Goal: Check status: Check status

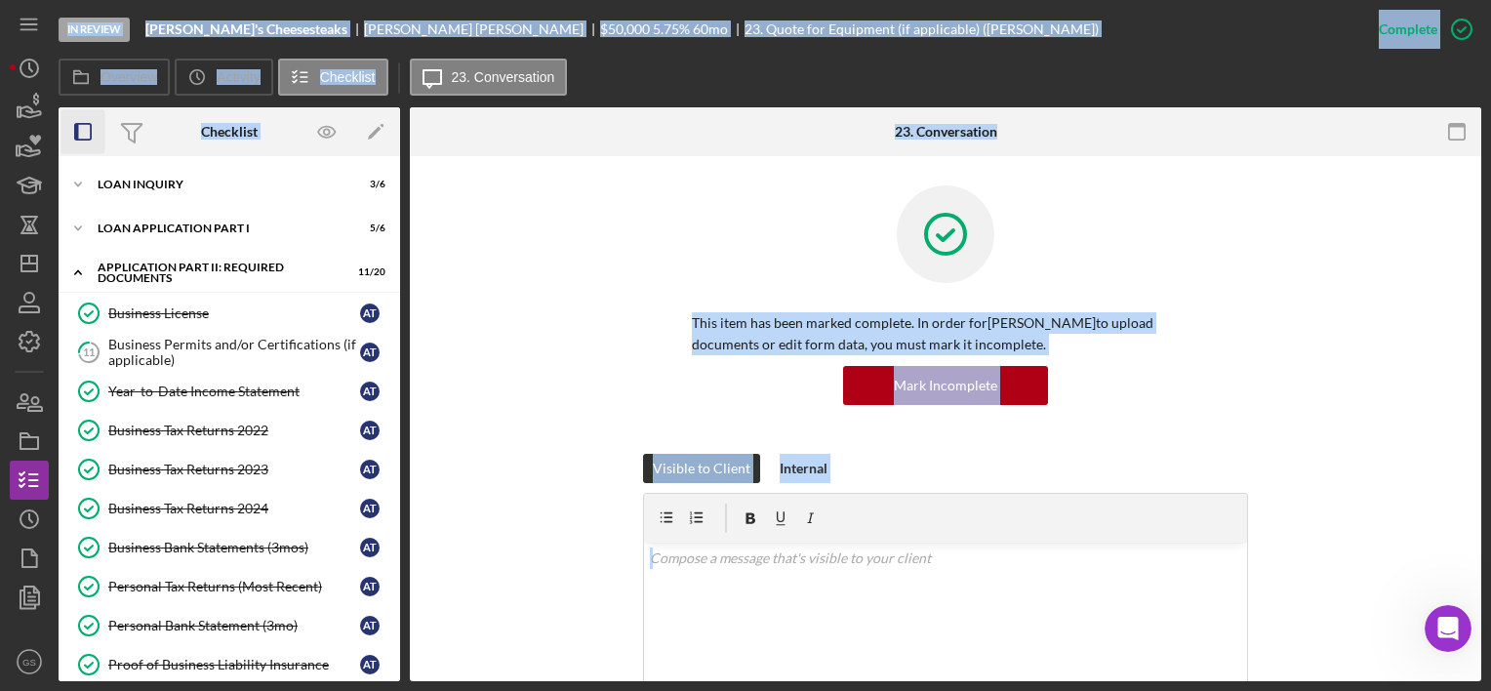
scroll to position [395, 0]
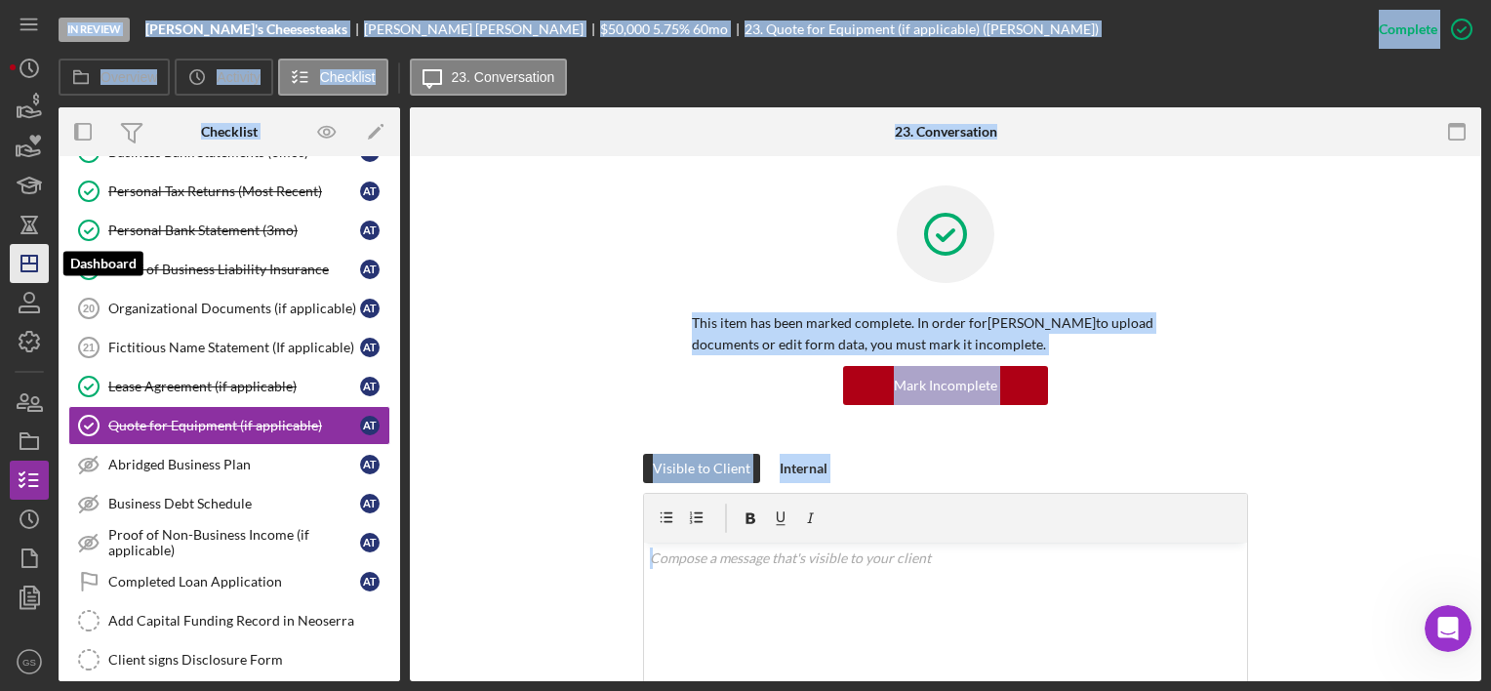
click at [31, 263] on line "button" at bounding box center [29, 263] width 16 height 0
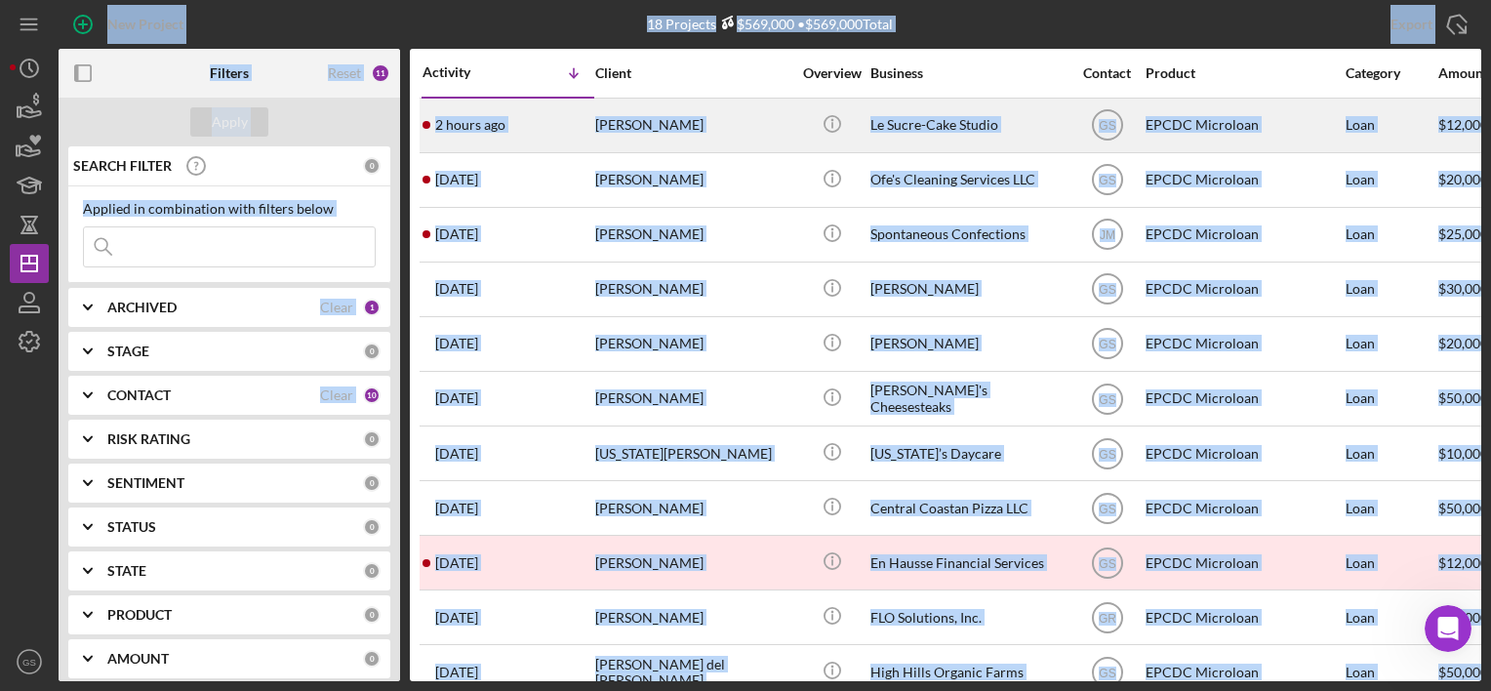
click at [663, 123] on div "[PERSON_NAME]" at bounding box center [692, 126] width 195 height 52
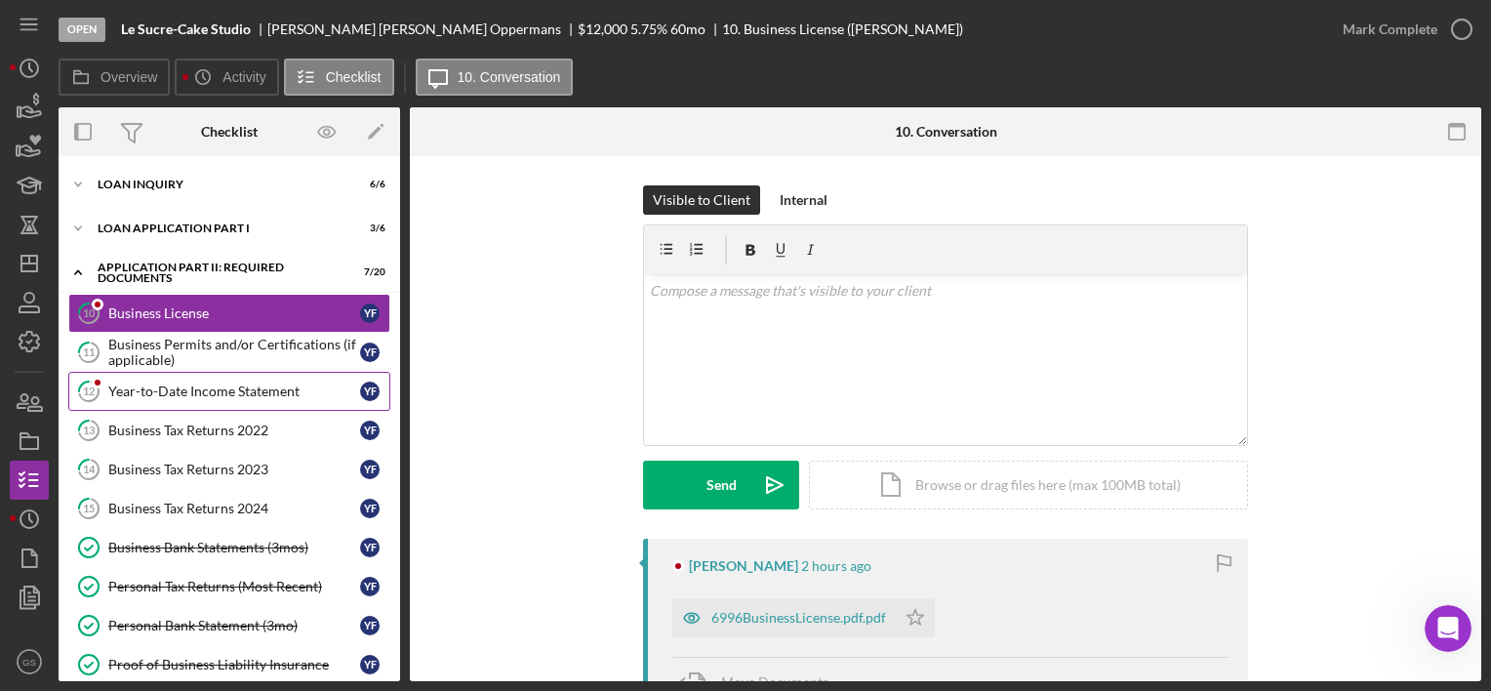
click at [251, 386] on div "Year-to-Date Income Statement" at bounding box center [234, 391] width 252 height 16
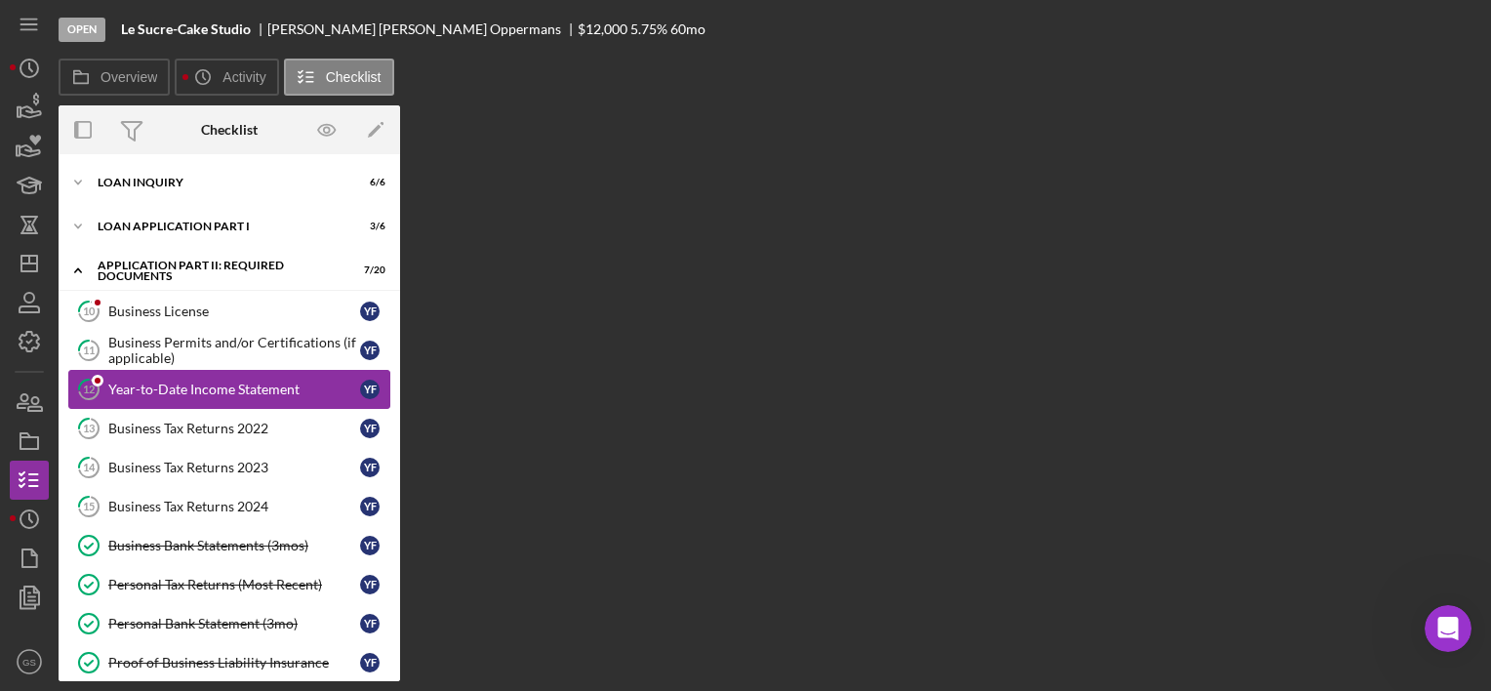
click at [251, 386] on div "Year-to-Date Income Statement" at bounding box center [234, 390] width 252 height 16
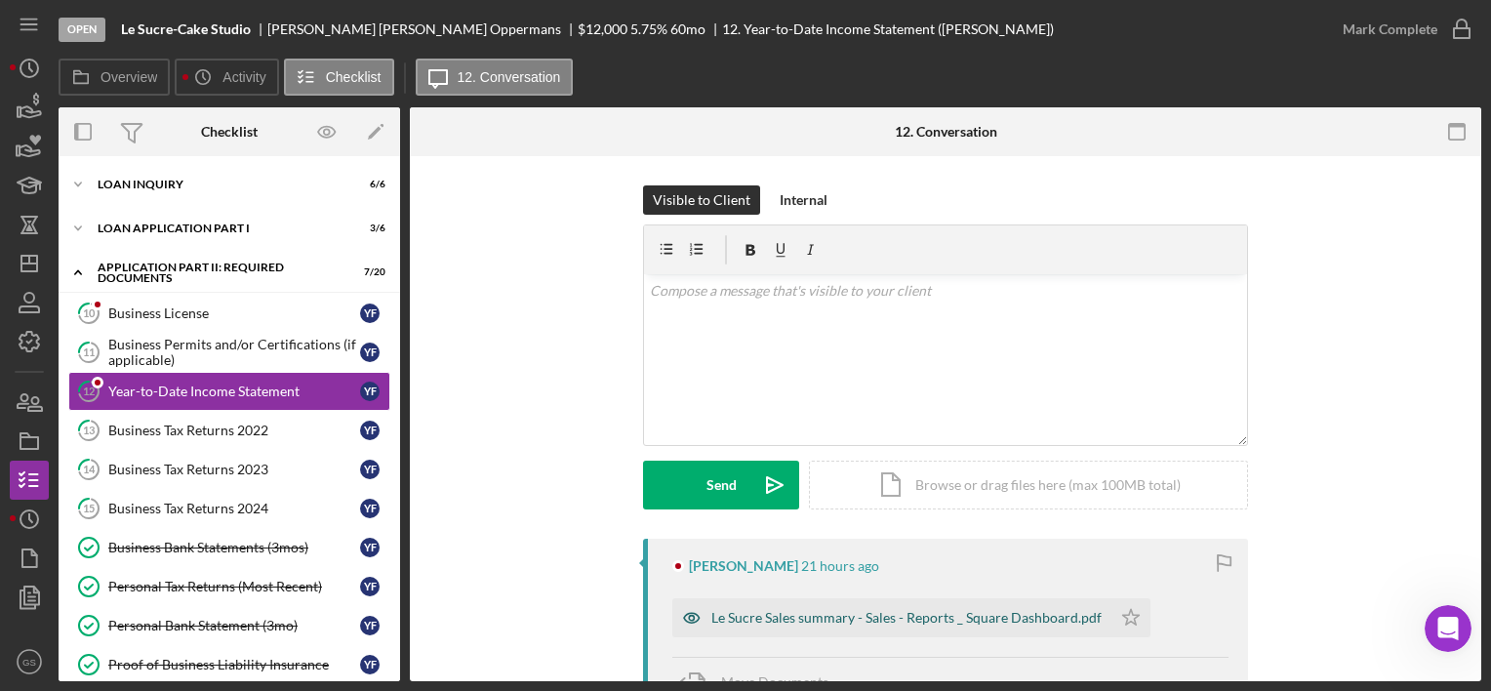
click at [860, 617] on div "Le Sucre Sales summary - Sales - Reports _ Square Dashboard.pdf" at bounding box center [906, 618] width 390 height 16
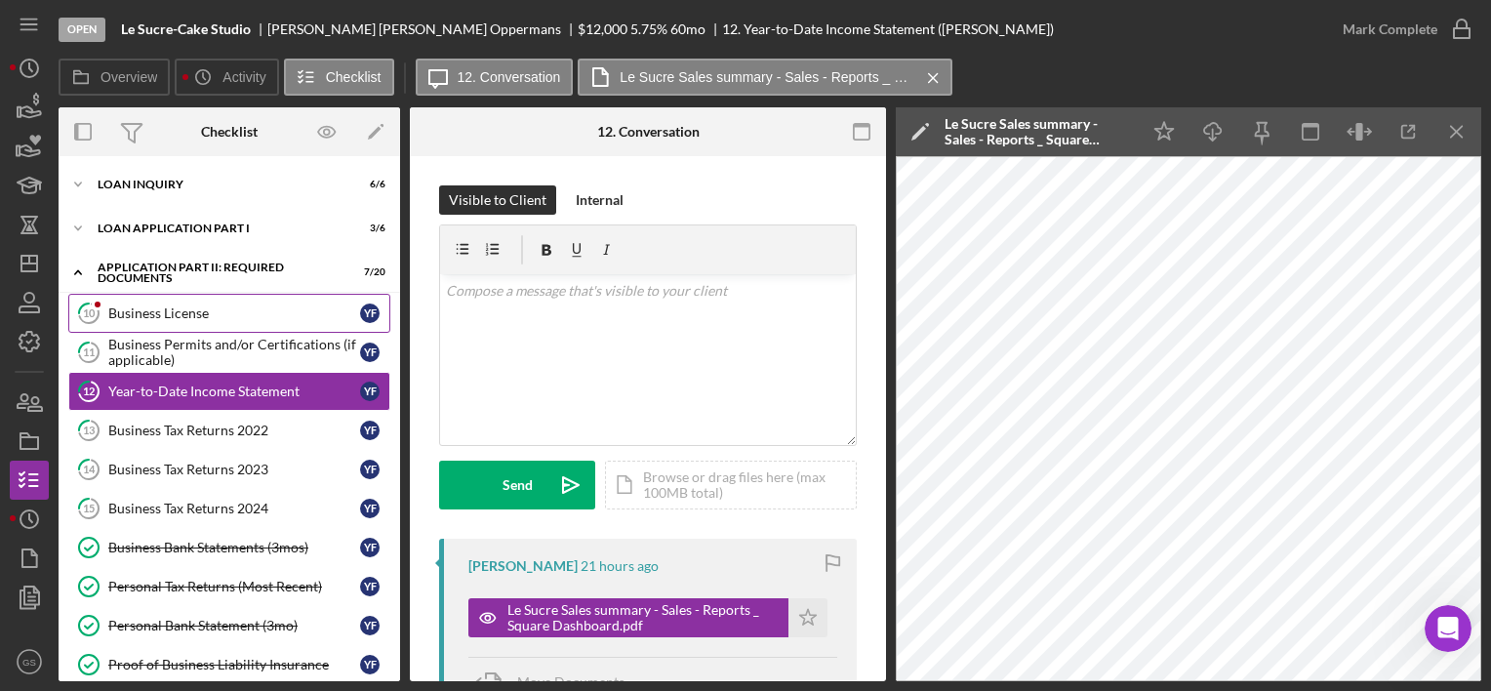
click at [273, 317] on div "Business License" at bounding box center [234, 313] width 252 height 16
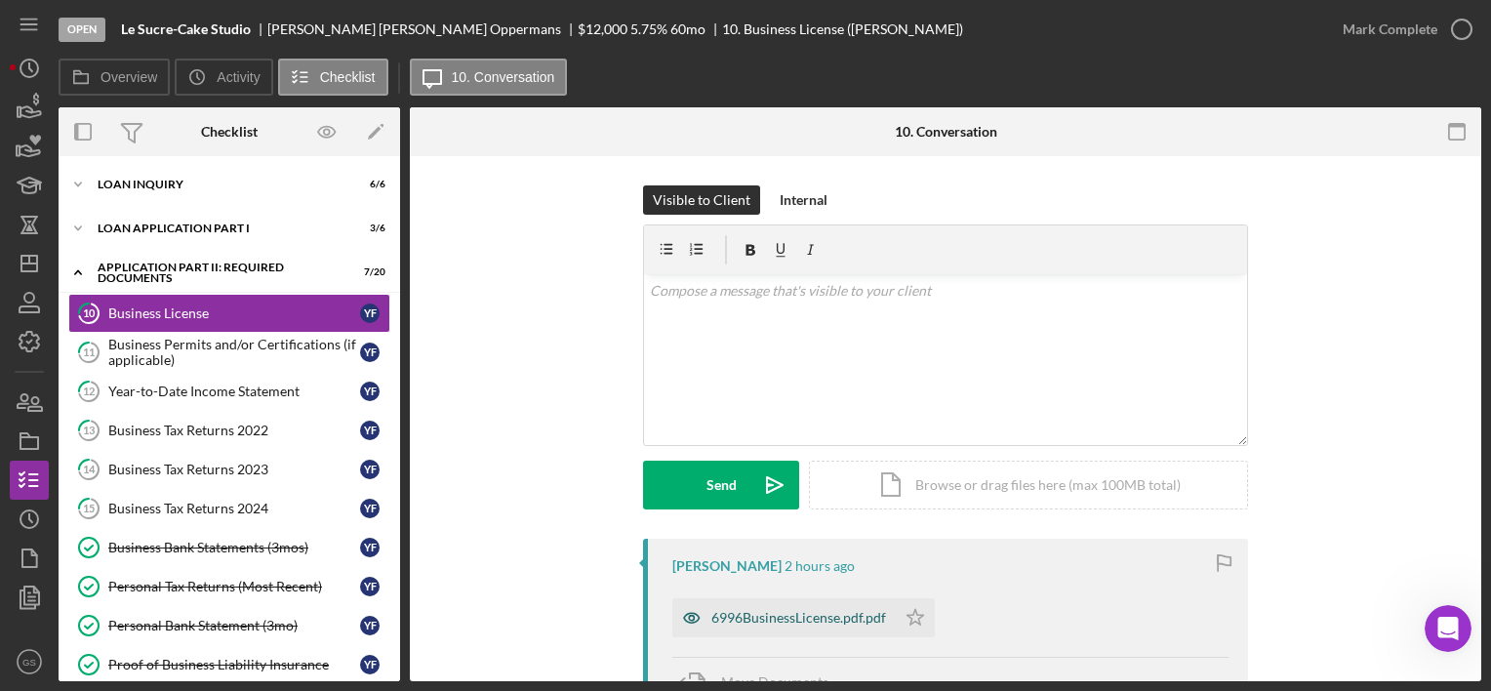
click at [794, 615] on div "6996BusinessLicense.pdf.pdf" at bounding box center [798, 618] width 175 height 16
click at [794, 615] on div "6996BusinessLicense.pdf.pdf Icon/Star" at bounding box center [950, 612] width 556 height 49
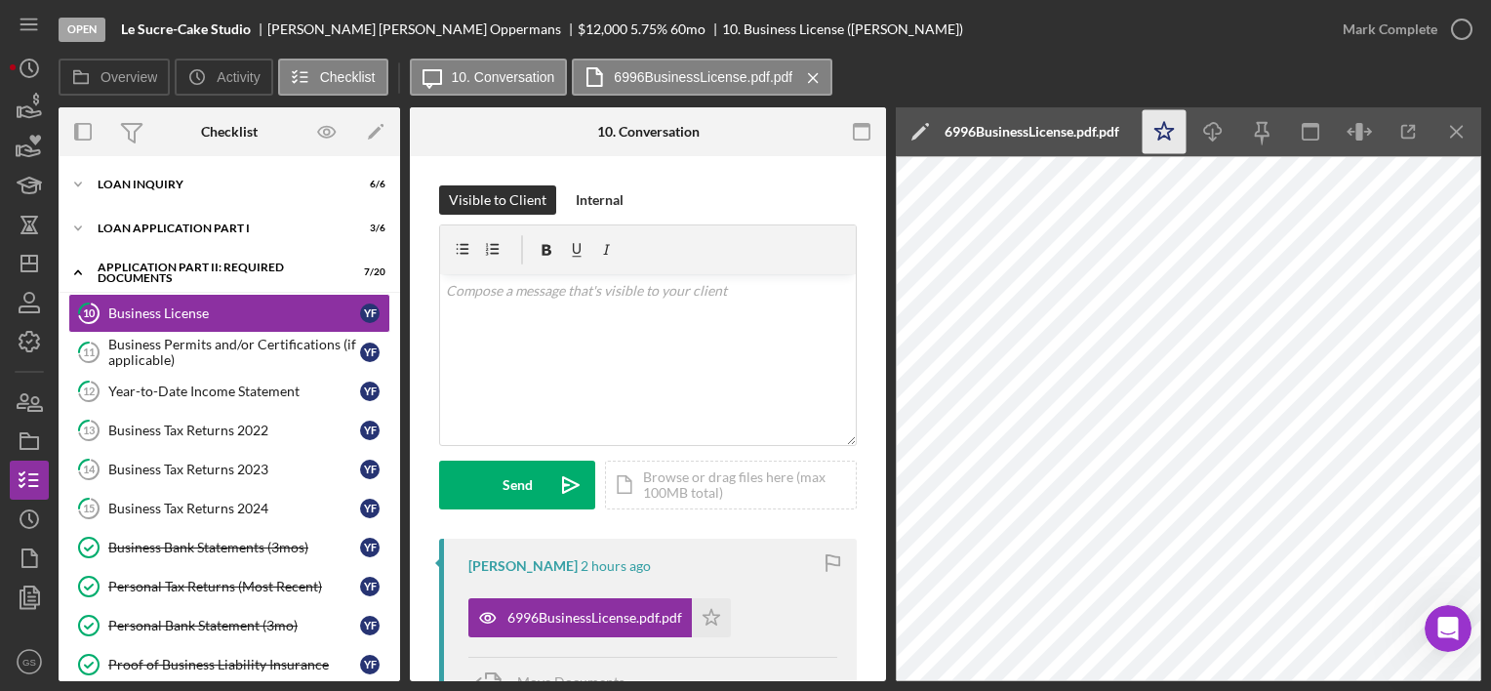
click at [1169, 121] on icon "Icon/Star" at bounding box center [1165, 132] width 44 height 44
click at [1464, 21] on icon "button" at bounding box center [1461, 29] width 49 height 49
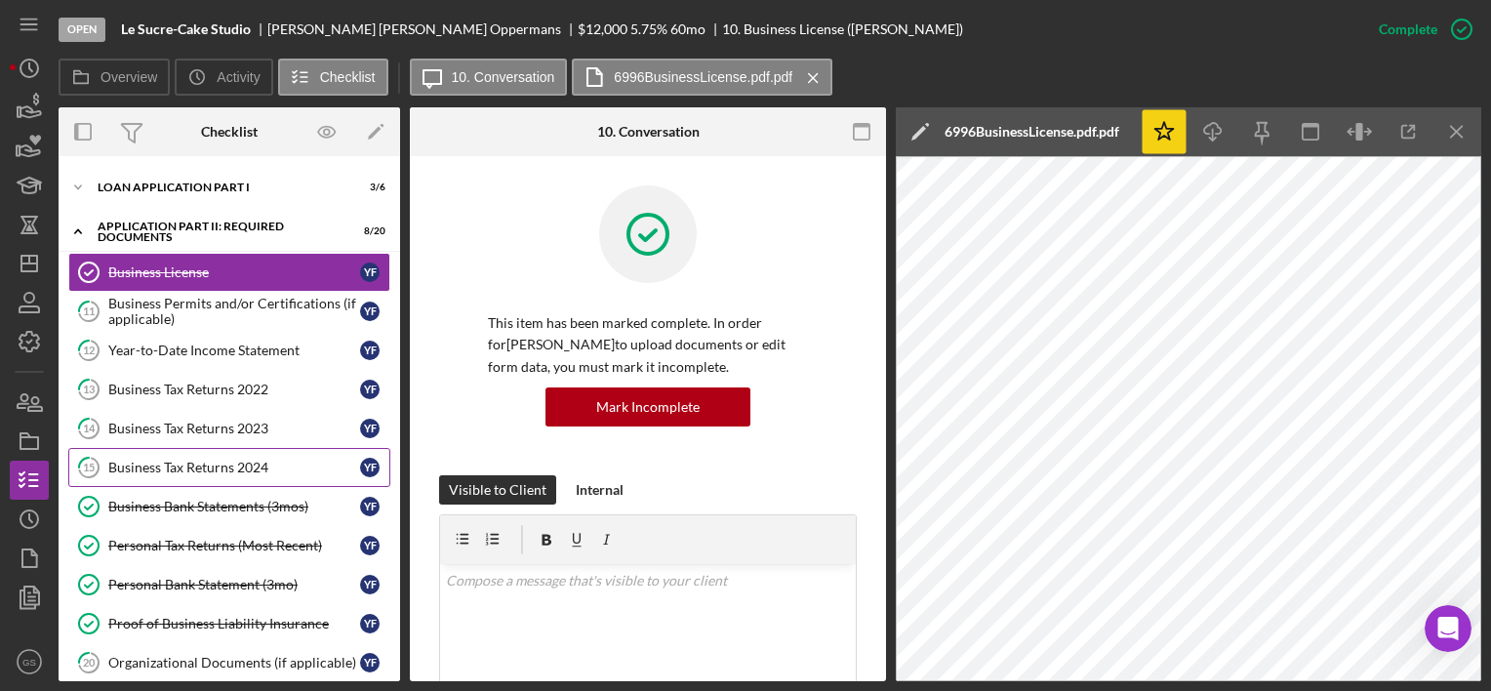
scroll to position [39, 0]
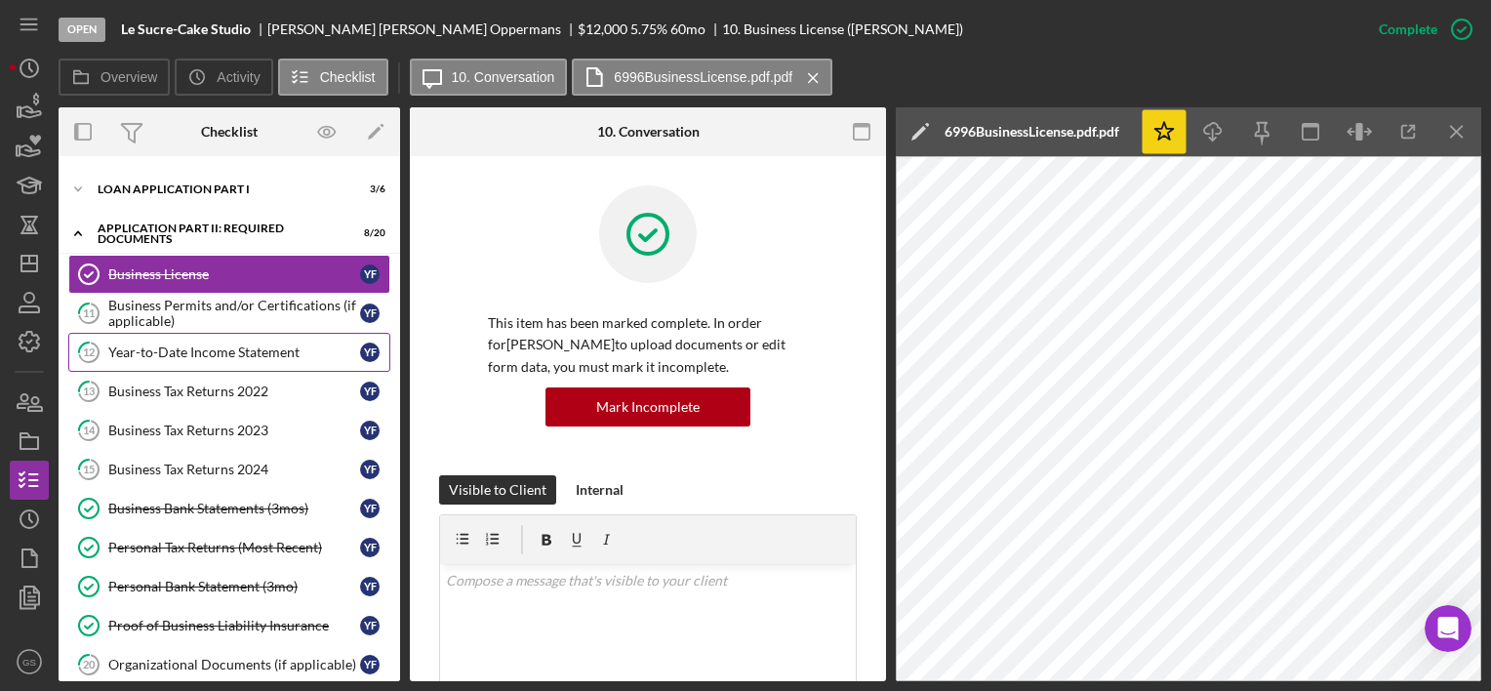
click at [270, 347] on div "Year-to-Date Income Statement" at bounding box center [234, 352] width 252 height 16
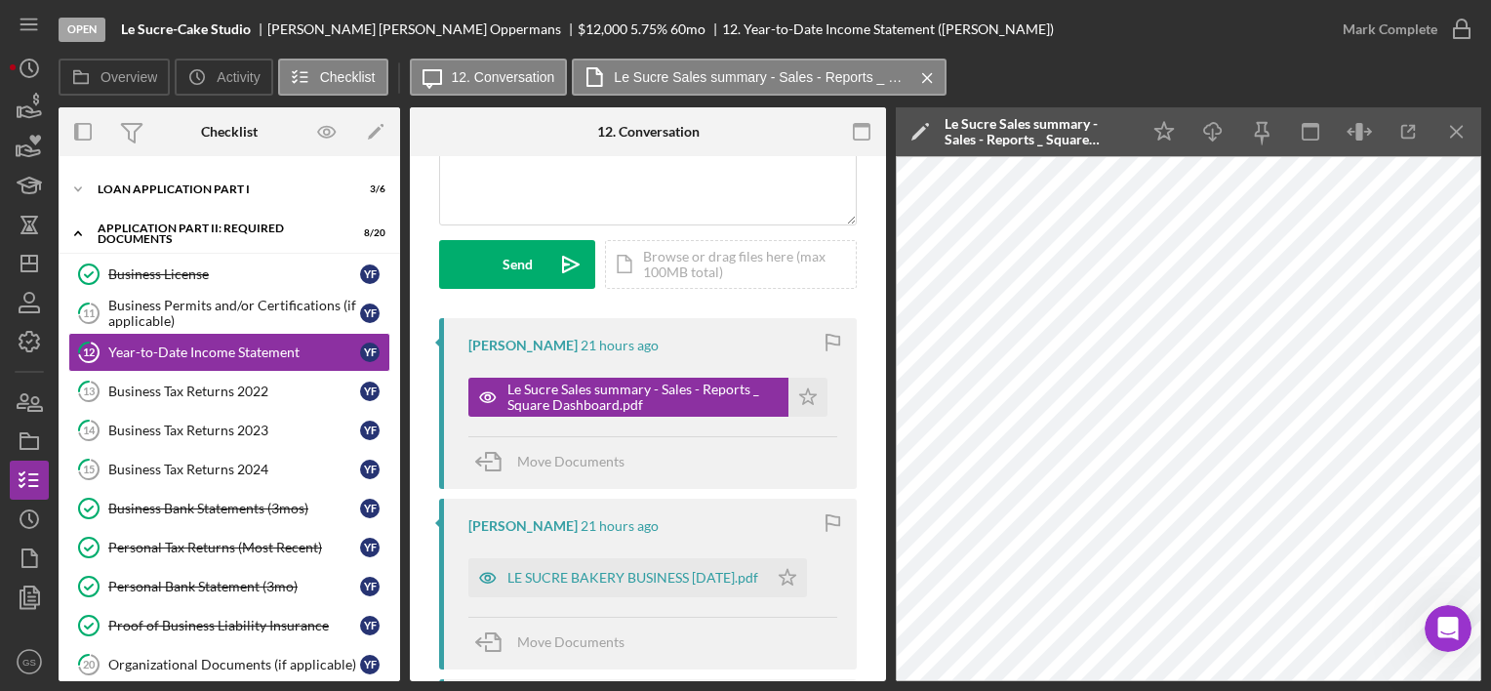
scroll to position [222, 0]
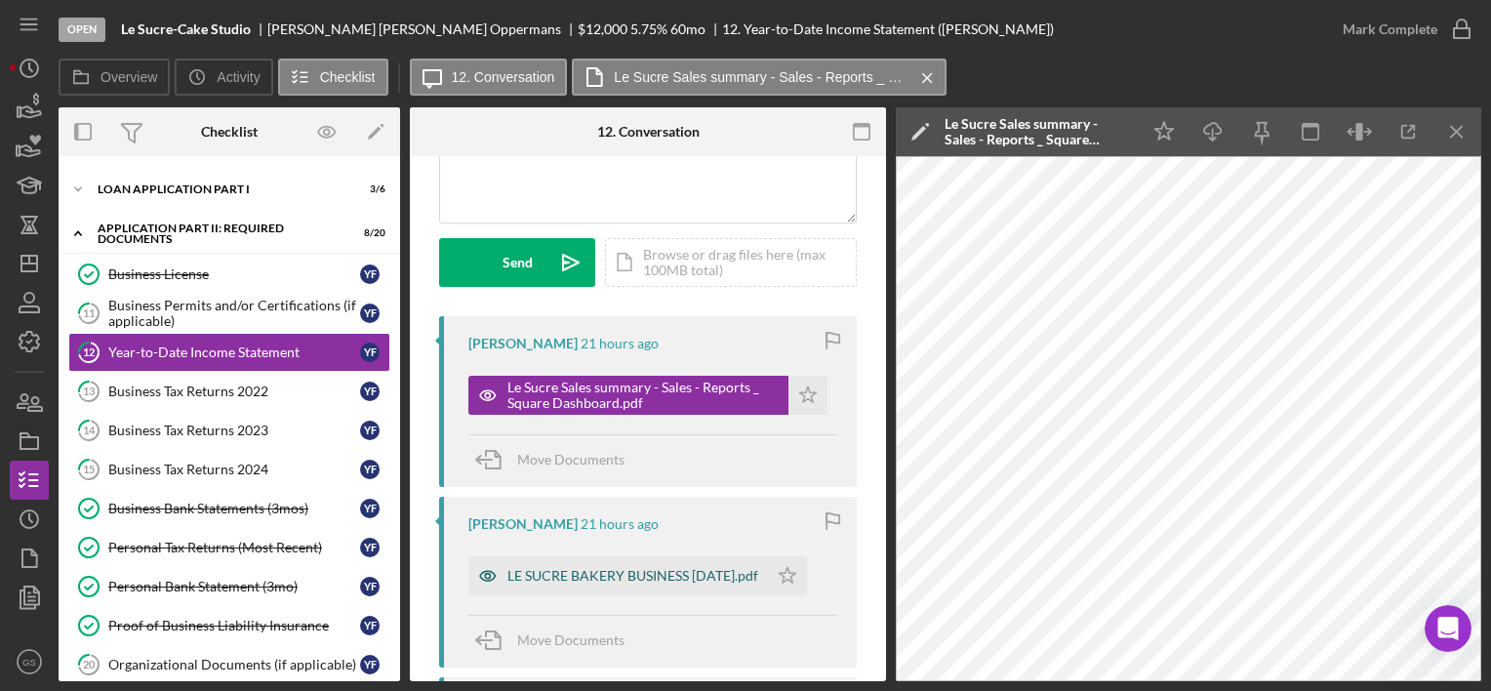
click at [593, 580] on div "LE SUCRE BAKERY BUSINESS [DATE].pdf" at bounding box center [632, 576] width 251 height 16
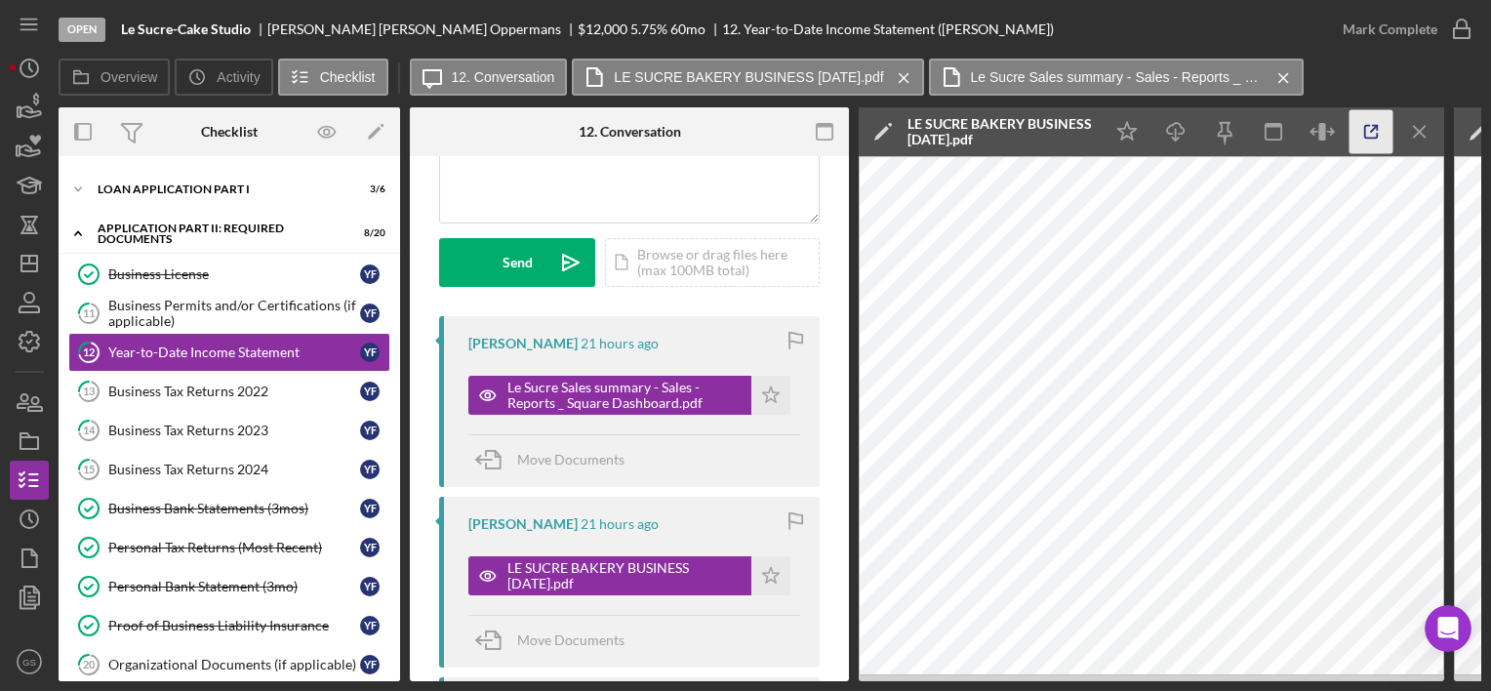
click at [1378, 121] on icon "button" at bounding box center [1371, 132] width 44 height 44
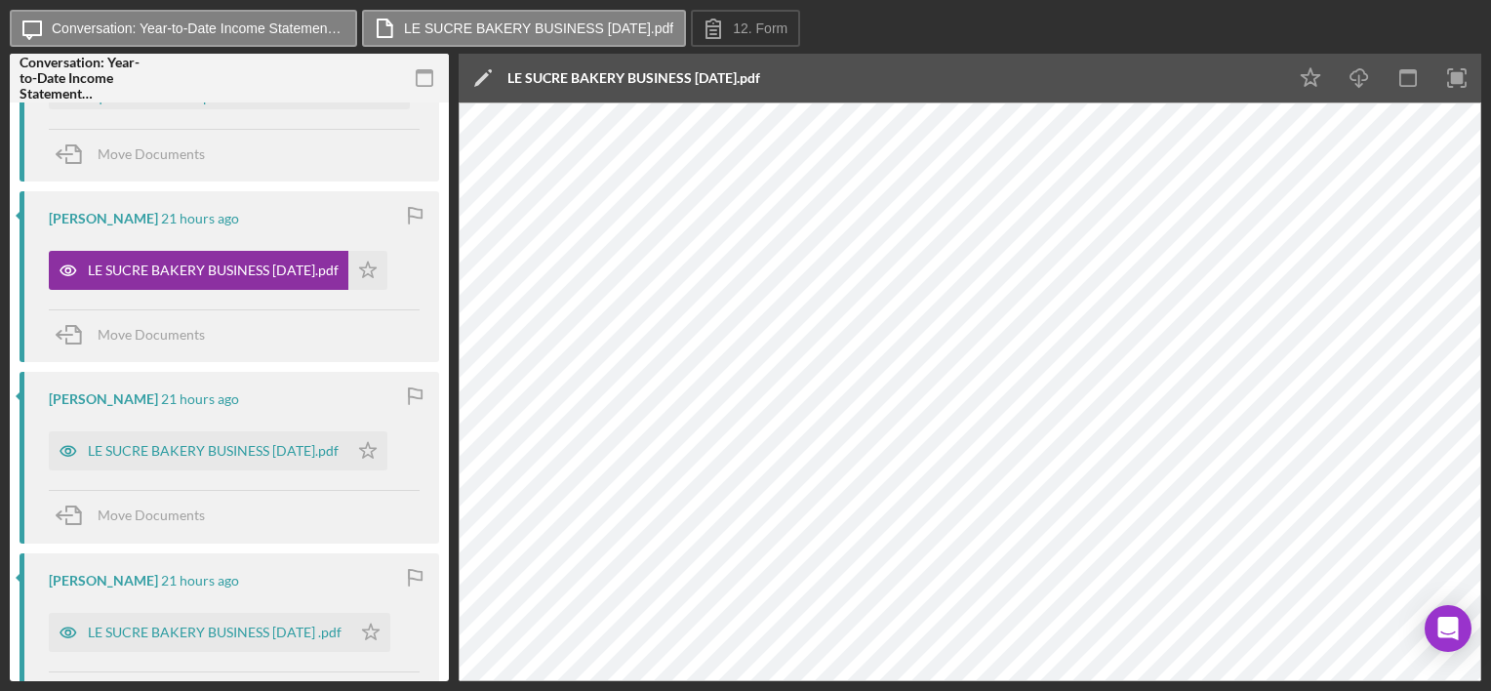
scroll to position [456, 0]
click at [292, 444] on div "LE SUCRE BAKERY BUSINESS [DATE].pdf" at bounding box center [213, 450] width 251 height 16
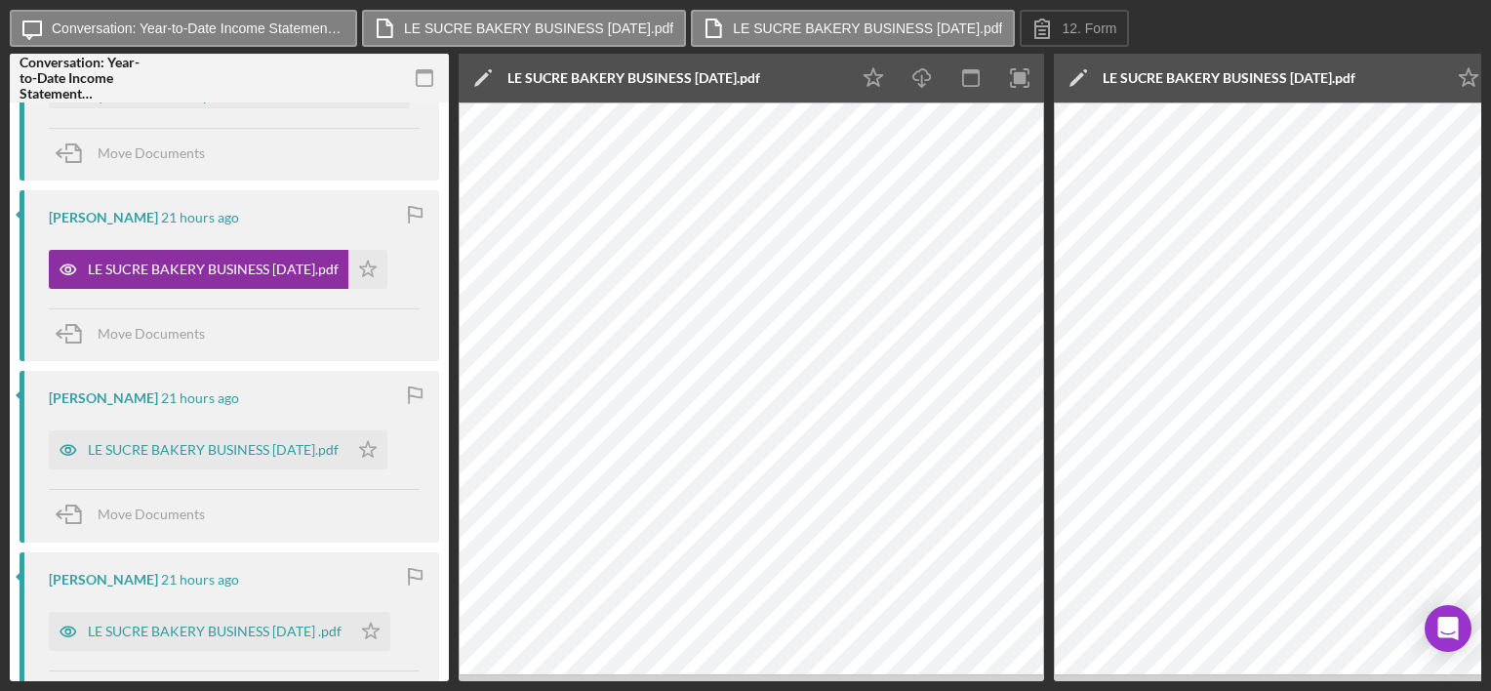
scroll to position [0, 157]
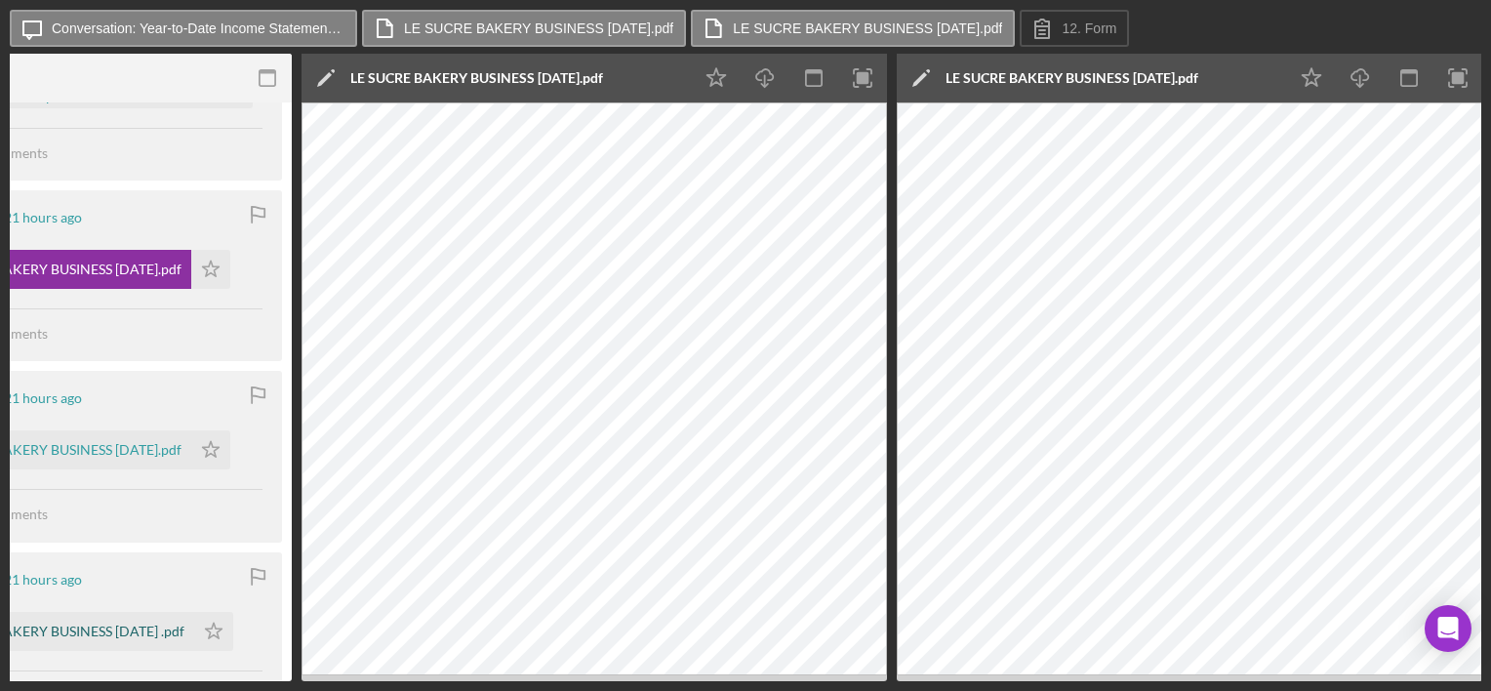
click at [147, 623] on div "LE SUCRE BAKERY BUSINESS [DATE] .pdf" at bounding box center [58, 631] width 254 height 16
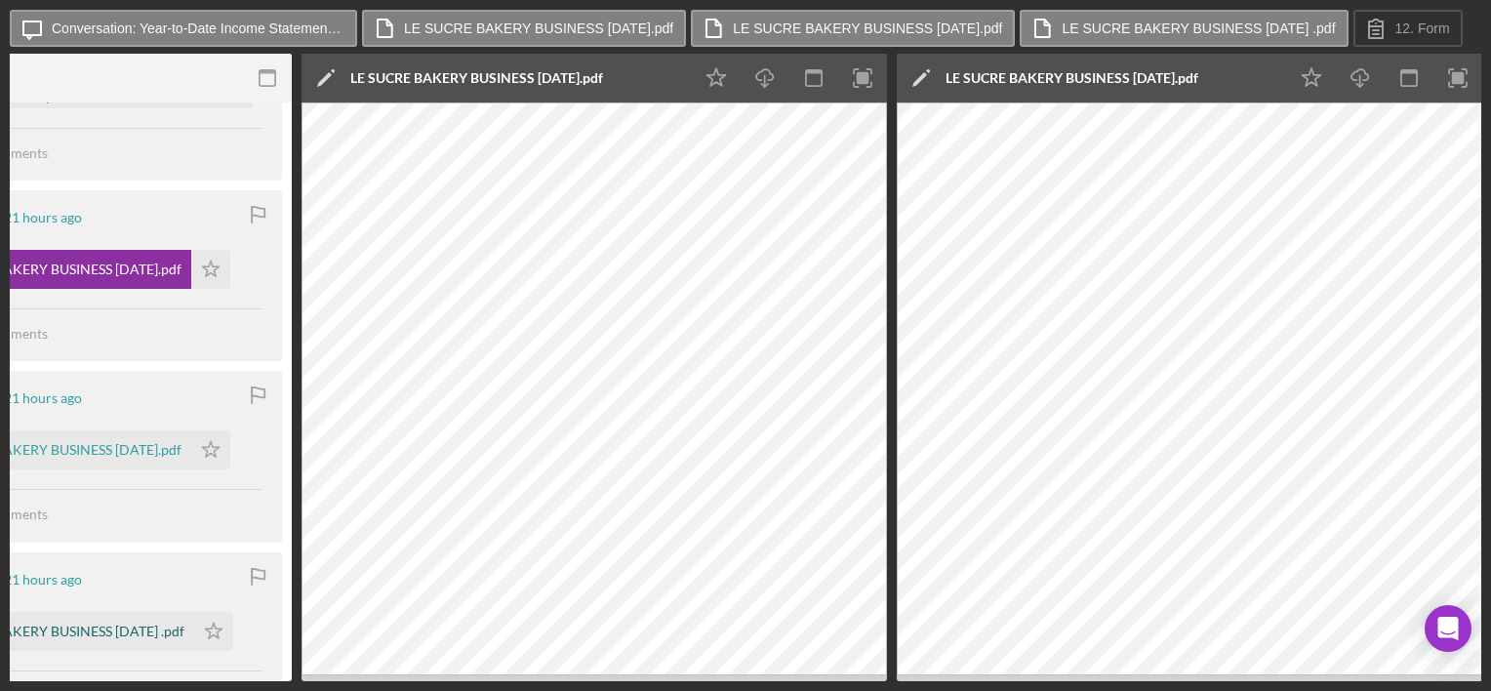
click at [147, 623] on div "LE SUCRE BAKERY BUSINESS [DATE] .pdf" at bounding box center [58, 631] width 254 height 16
click at [167, 630] on div "LE SUCRE BAKERY BUSINESS [DATE] .pdf" at bounding box center [58, 631] width 254 height 16
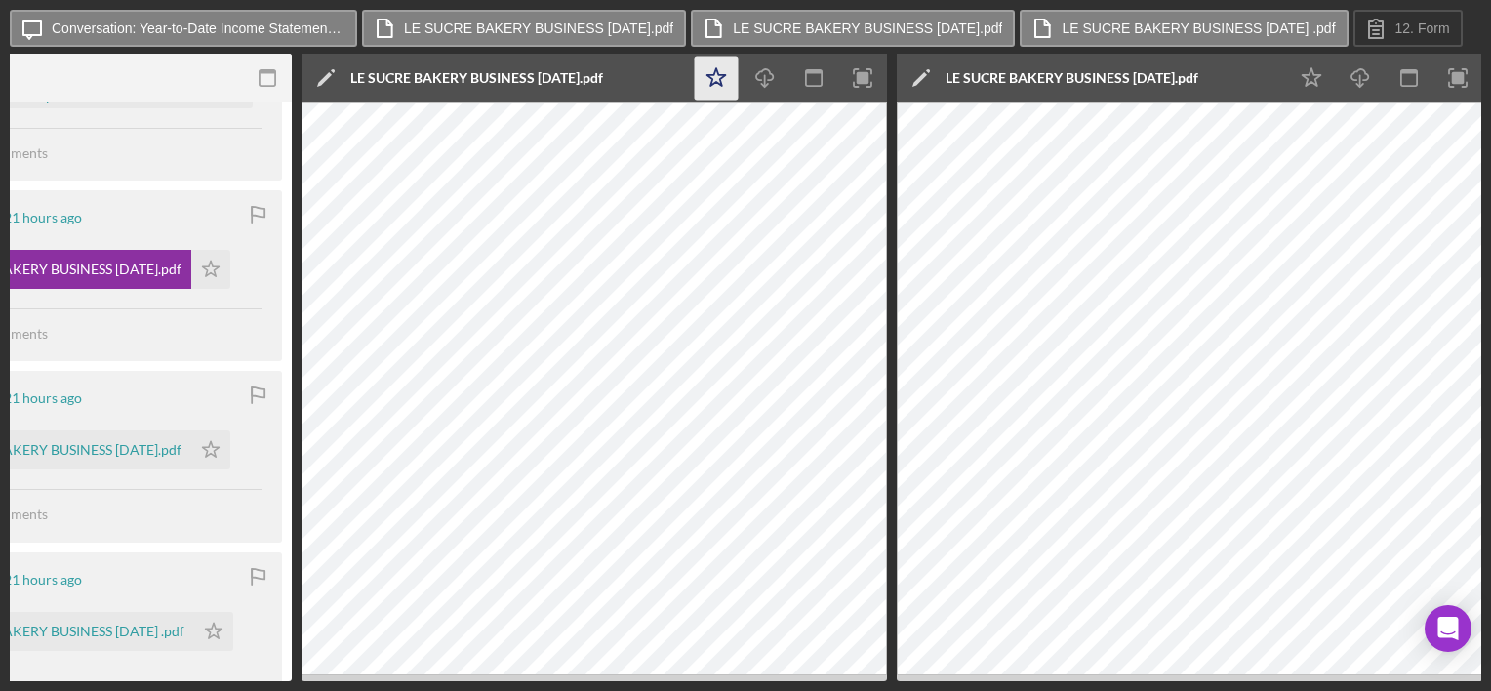
click at [723, 72] on icon "Icon/Star" at bounding box center [717, 79] width 44 height 44
click at [1310, 78] on icon "Icon/Star" at bounding box center [1312, 79] width 44 height 44
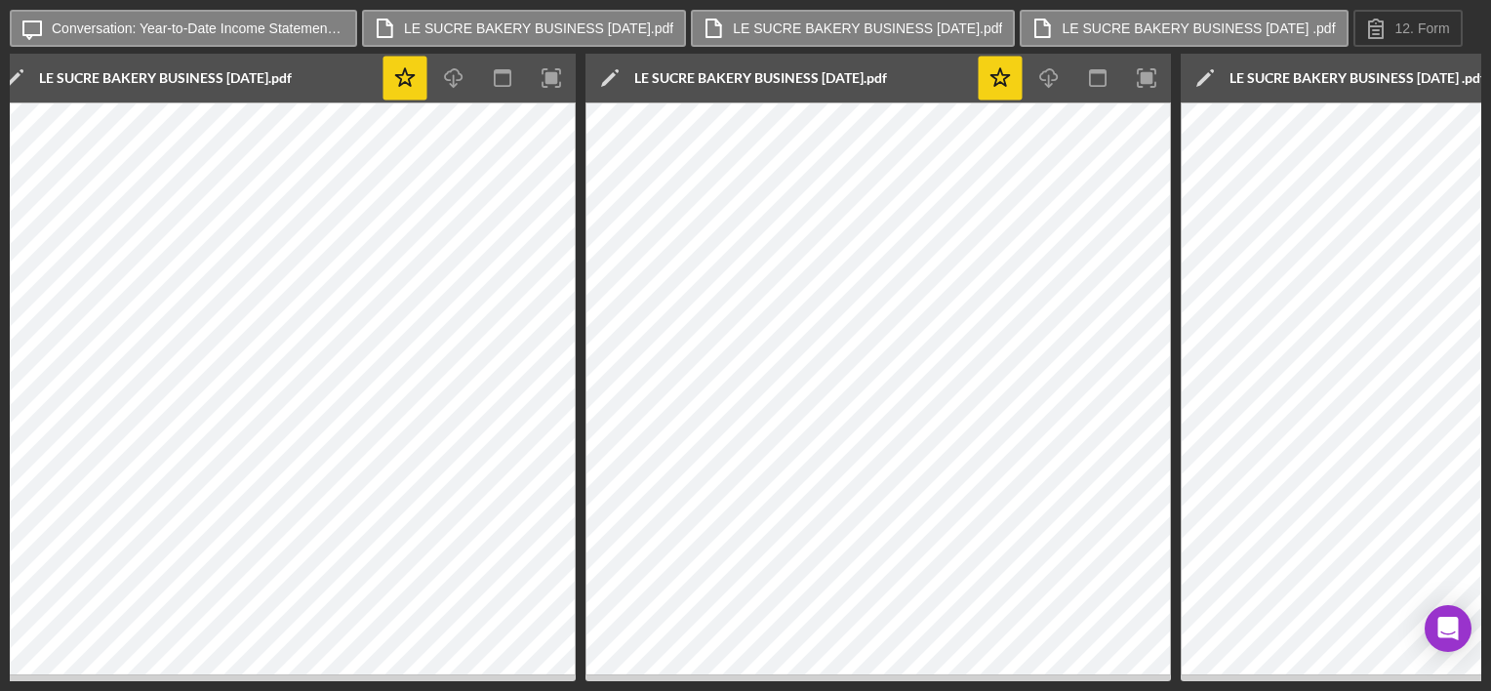
scroll to position [0, 753]
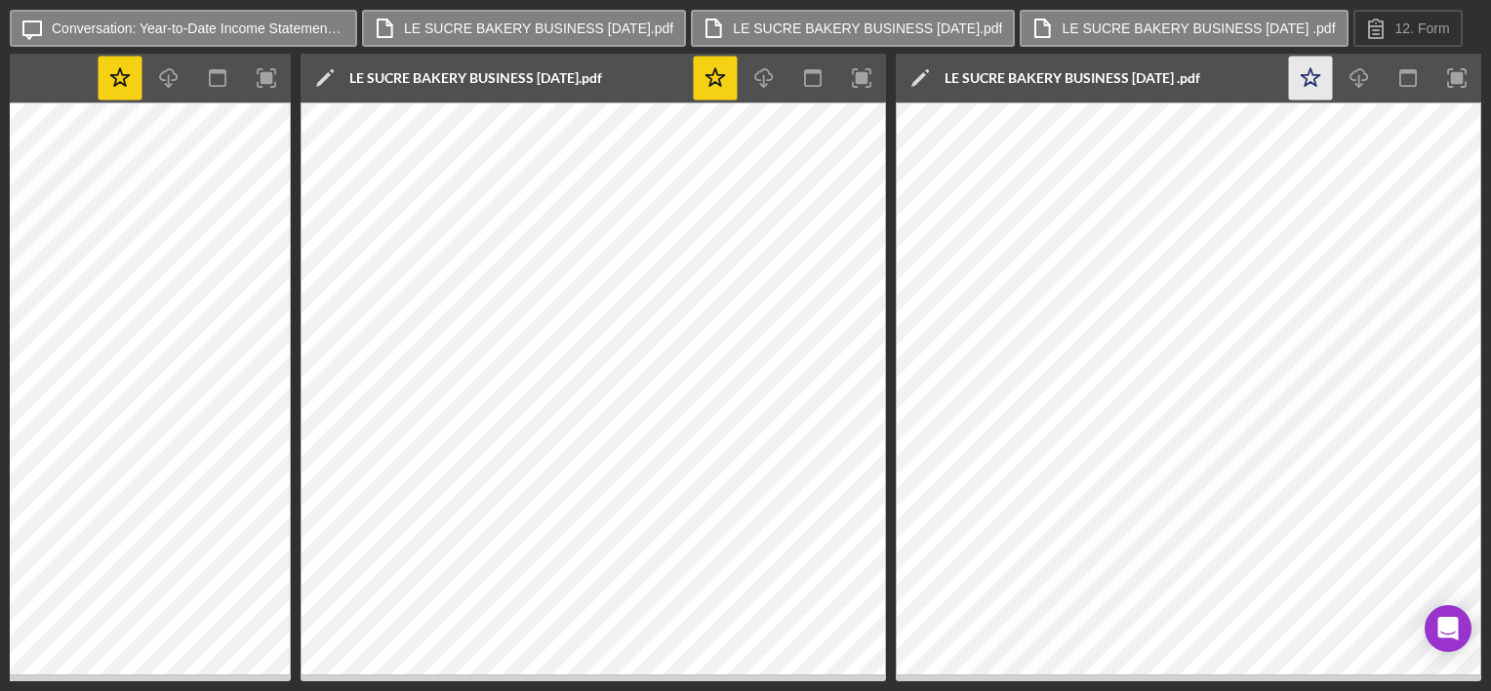
click at [1300, 82] on icon "Icon/Star" at bounding box center [1311, 79] width 44 height 44
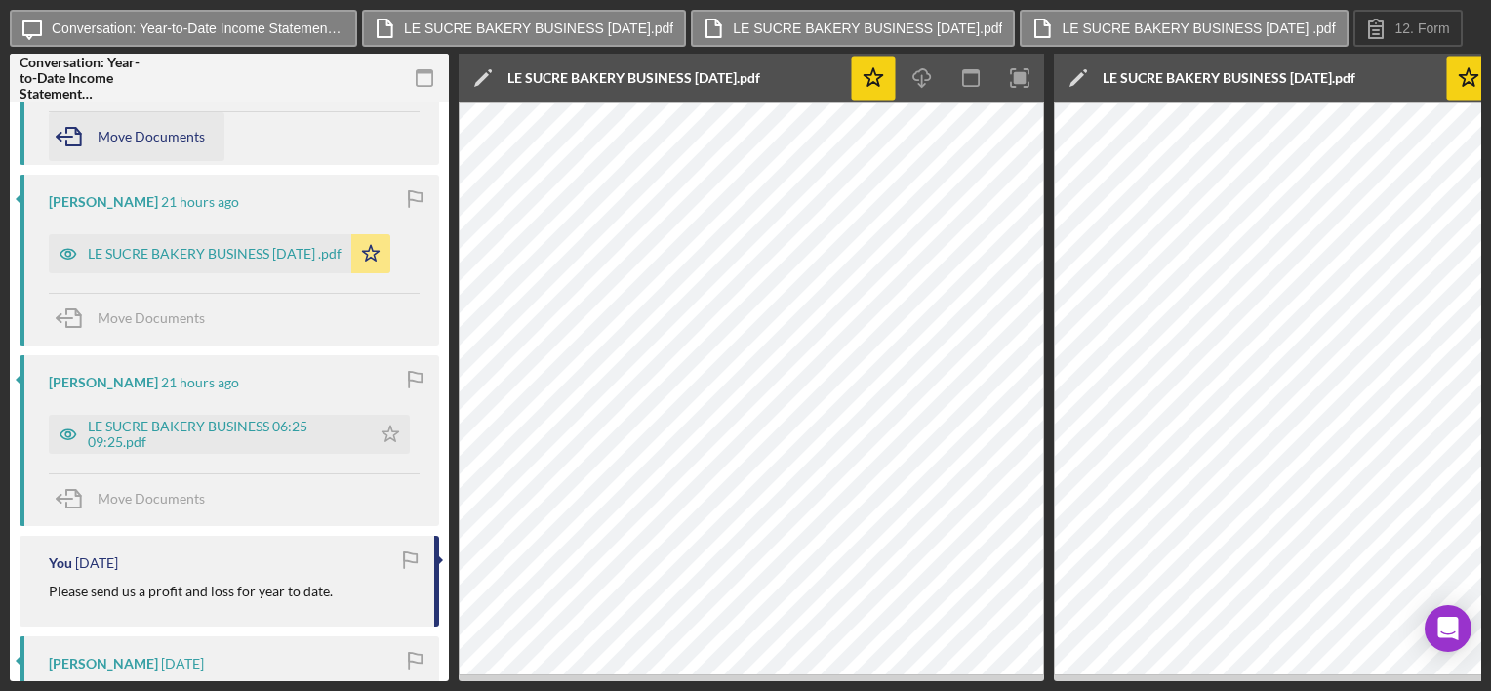
scroll to position [834, 0]
click at [273, 438] on div "LE SUCRE BAKERY BUSINESS 06:25-09:25.pdf" at bounding box center [224, 433] width 273 height 31
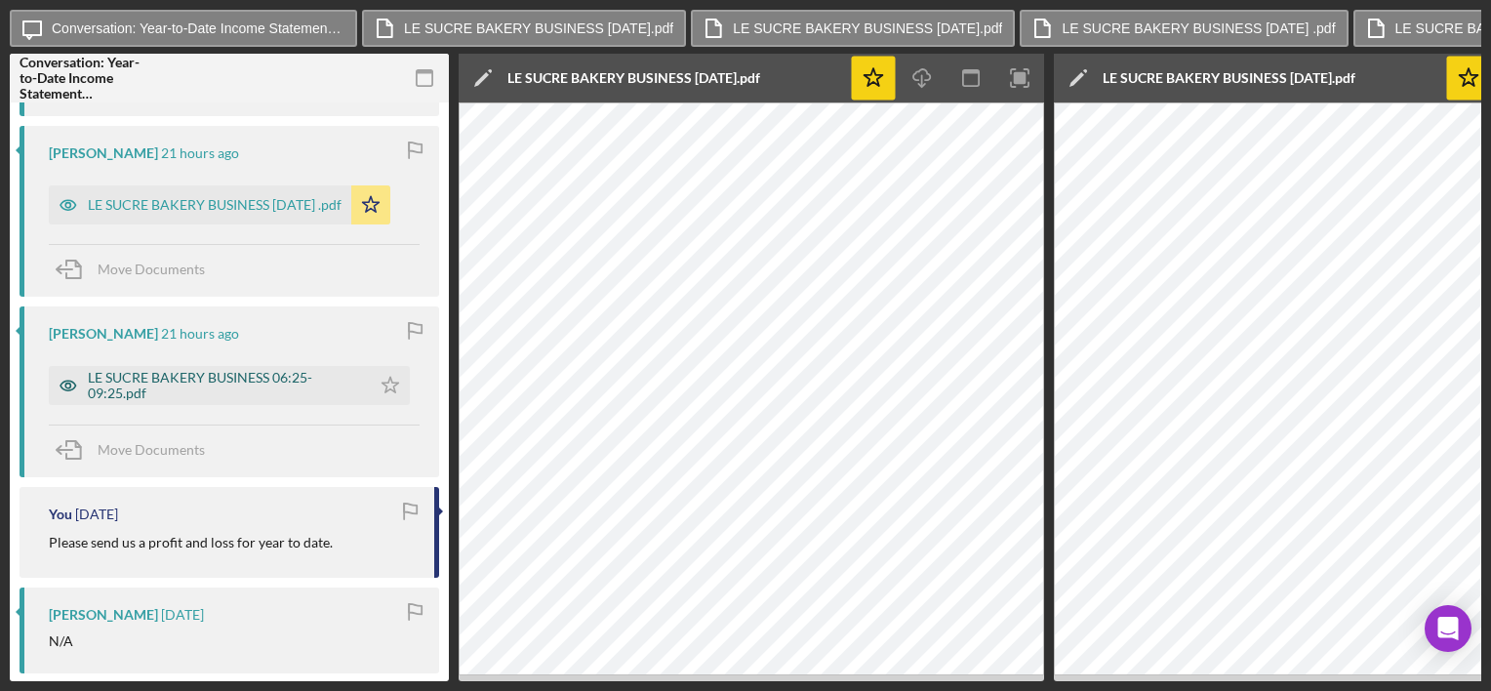
scroll to position [877, 0]
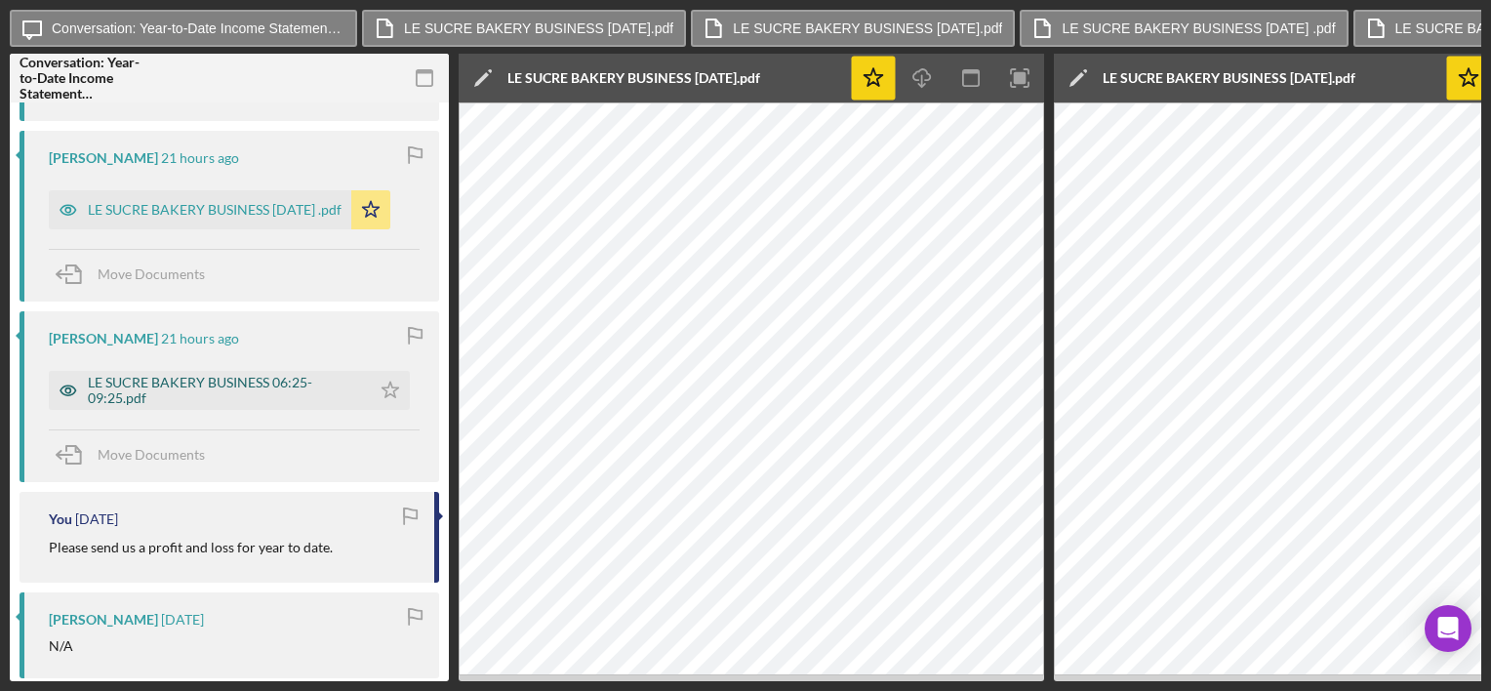
click at [301, 391] on div "LE SUCRE BAKERY BUSINESS 06:25-09:25.pdf" at bounding box center [224, 390] width 273 height 31
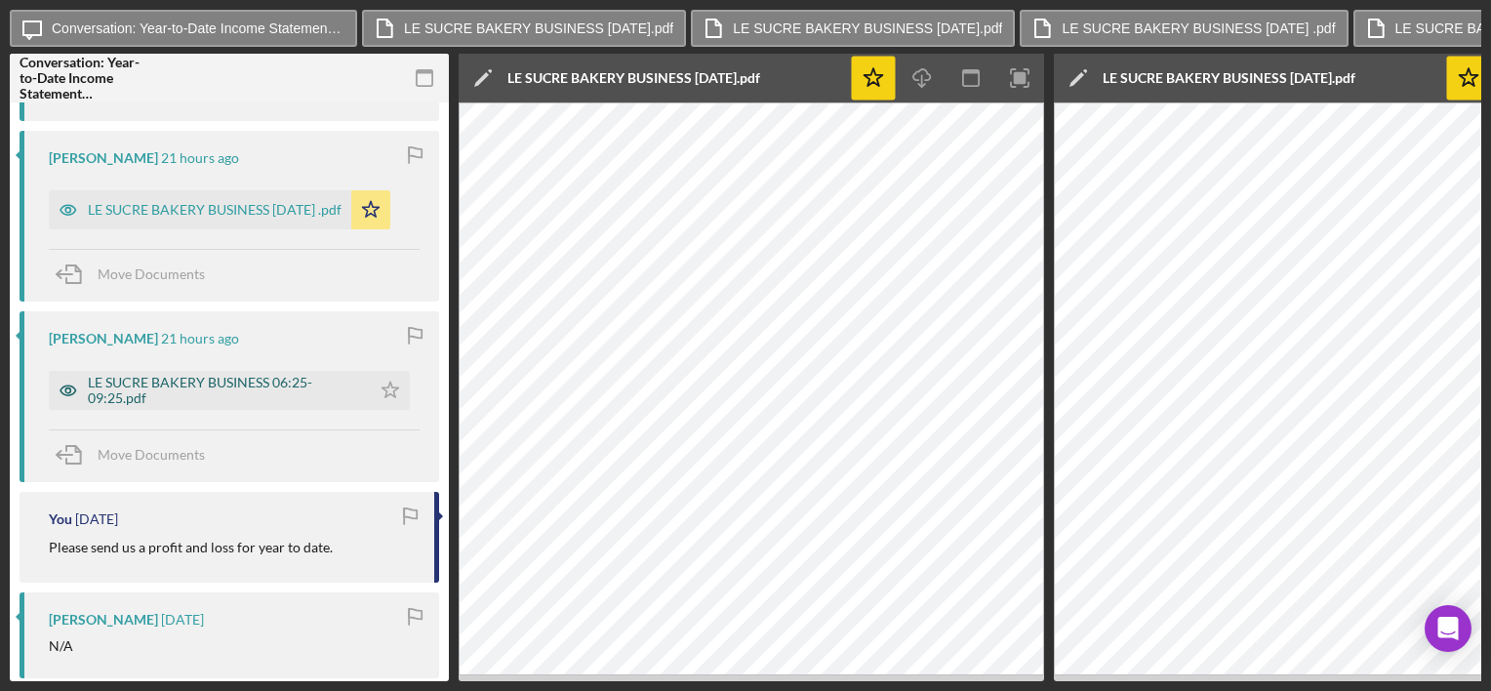
click at [301, 391] on div "LE SUCRE BAKERY BUSINESS 06:25-09:25.pdf" at bounding box center [224, 390] width 273 height 31
click at [238, 379] on div "LE SUCRE BAKERY BUSINESS 06:25-09:25.pdf" at bounding box center [224, 390] width 273 height 31
click at [390, 388] on polygon "button" at bounding box center [390, 390] width 17 height 16
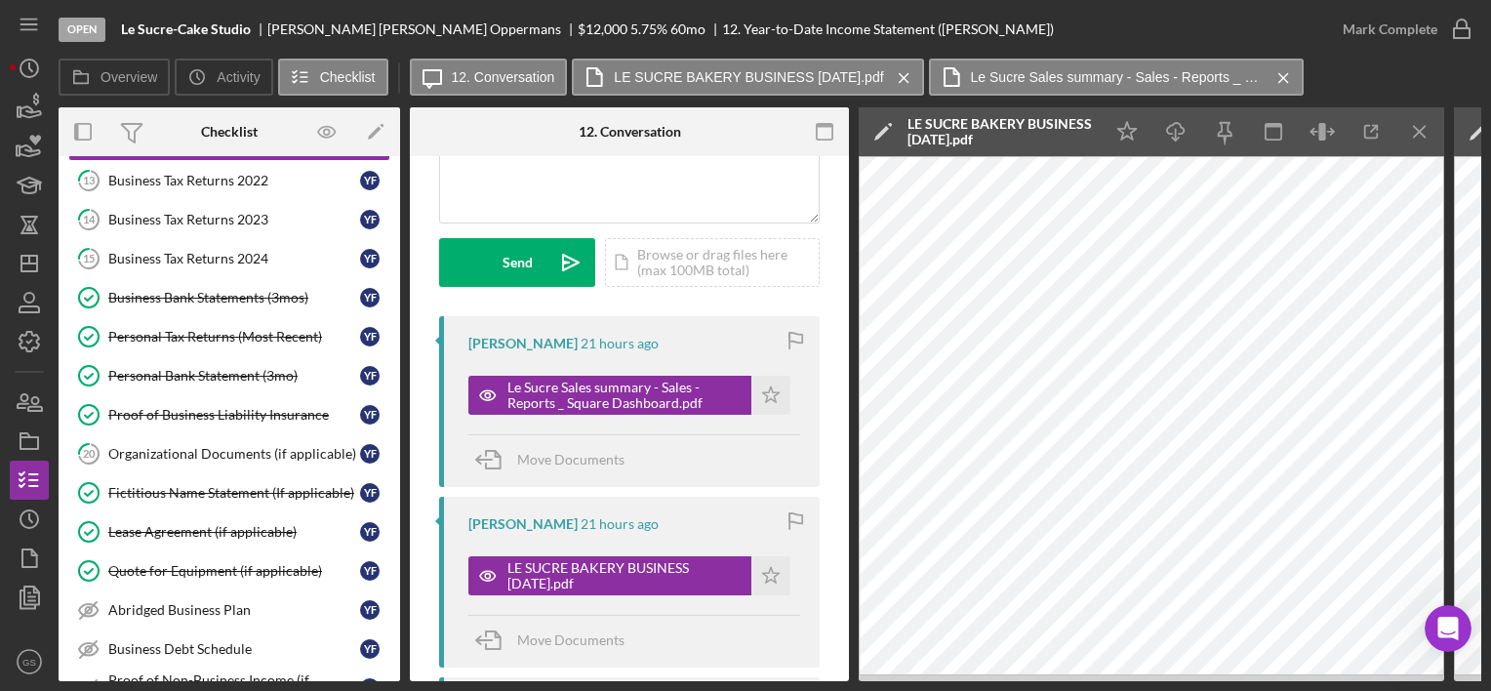
scroll to position [252, 0]
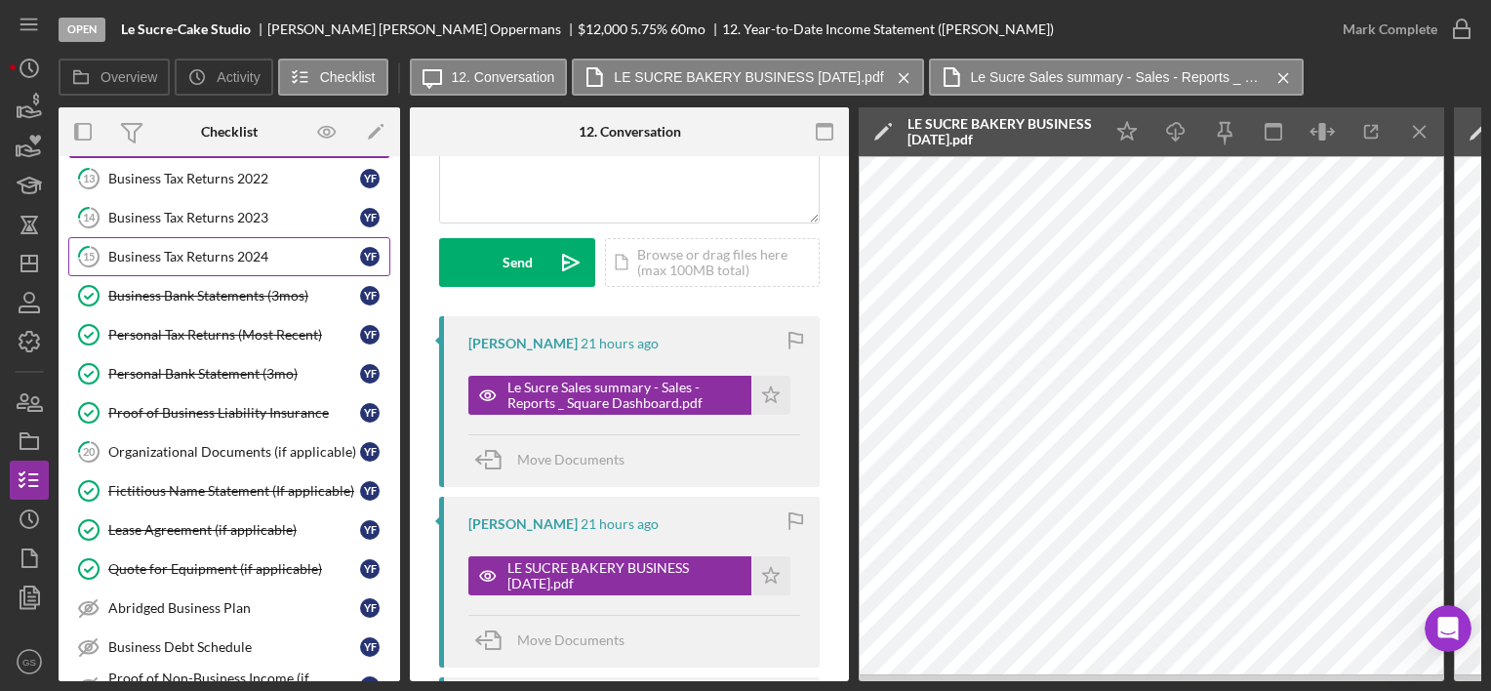
click at [309, 237] on link "15 Business Tax Returns 2024 Y F" at bounding box center [229, 256] width 322 height 39
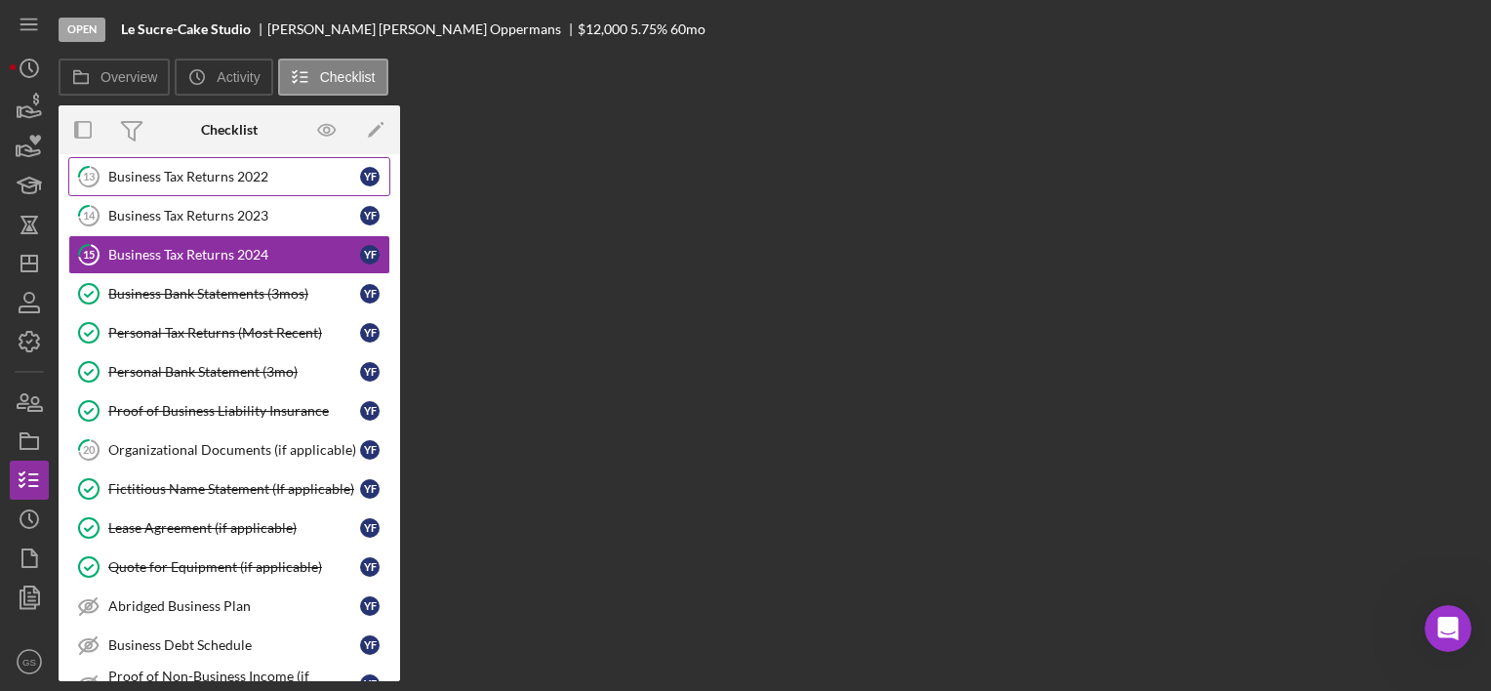
click at [325, 188] on link "13 Business Tax Returns 2022 Y F" at bounding box center [229, 176] width 322 height 39
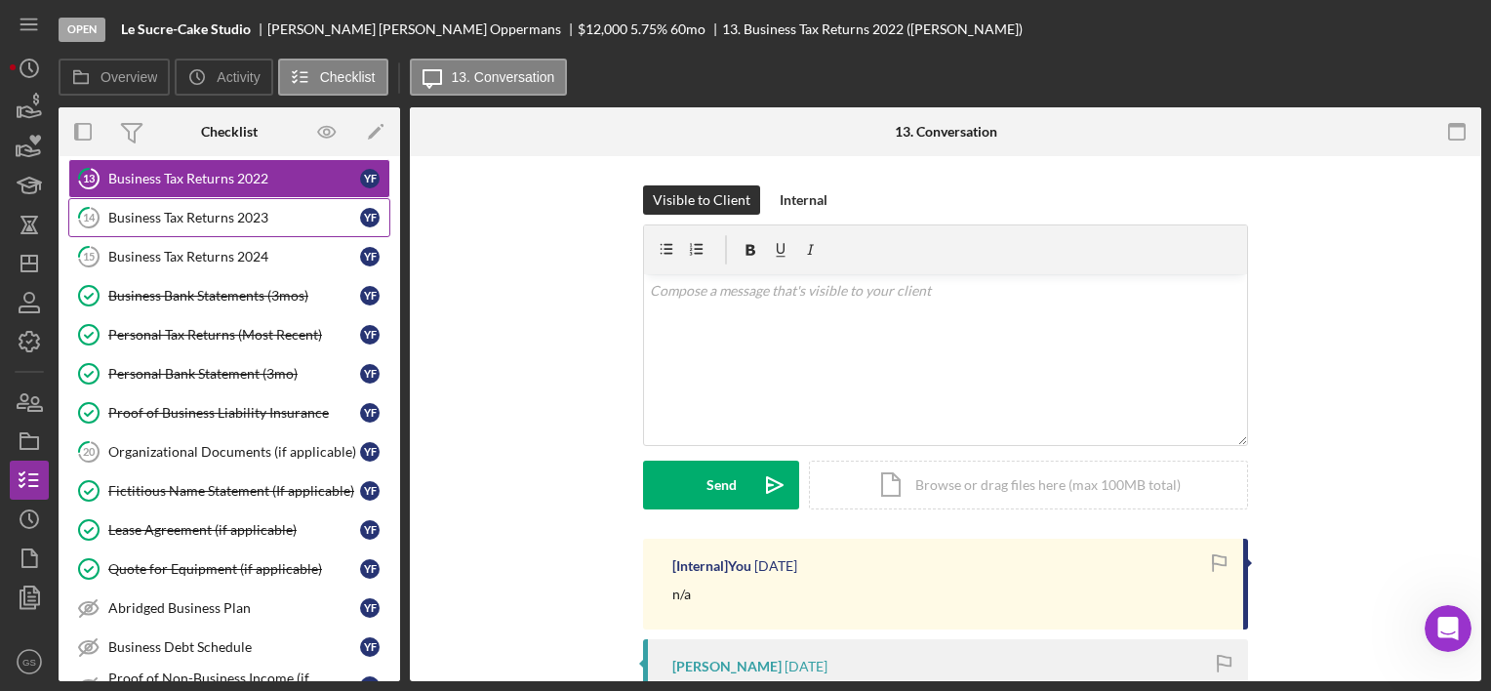
click at [329, 221] on div "Business Tax Returns 2023" at bounding box center [234, 218] width 252 height 16
